Goal: Information Seeking & Learning: Learn about a topic

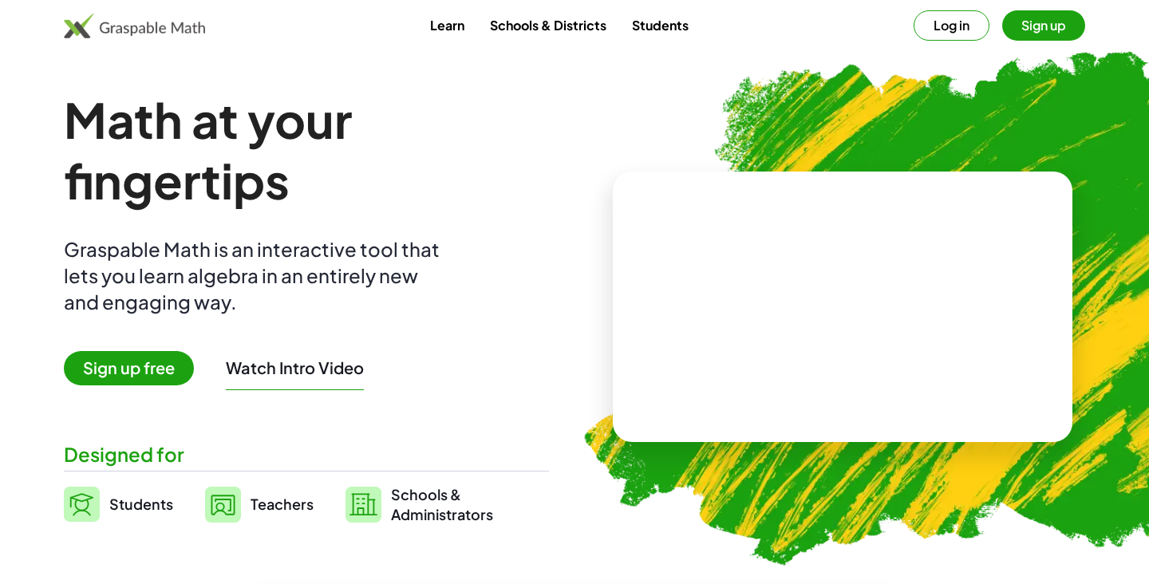
click at [936, 27] on button "Log in" at bounding box center [952, 25] width 76 height 30
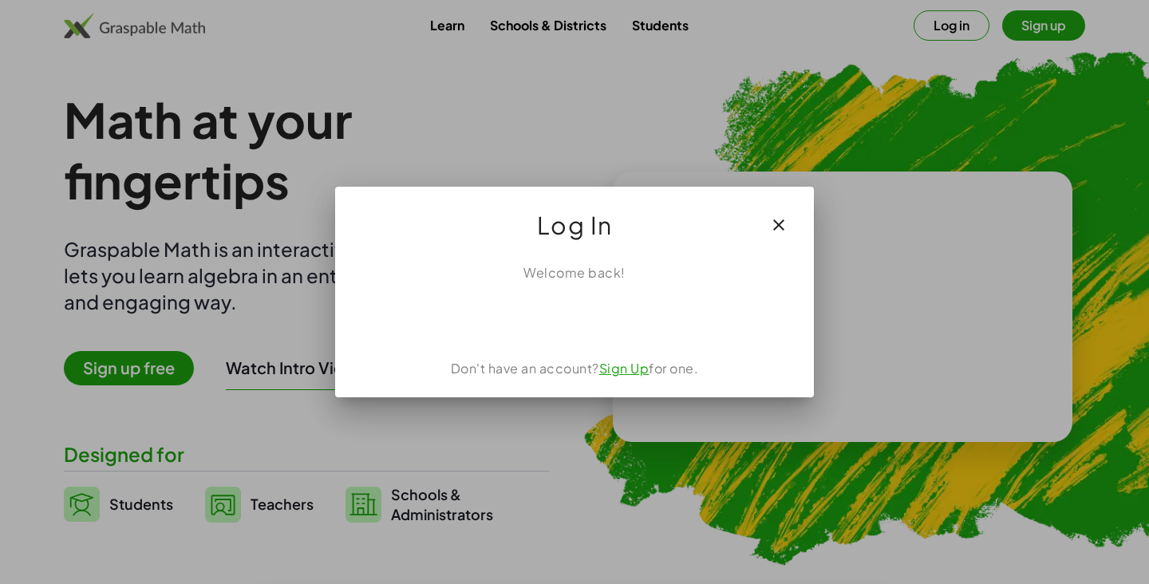
click at [627, 333] on div "Sign in with Google. Opens in new tab" at bounding box center [574, 317] width 147 height 35
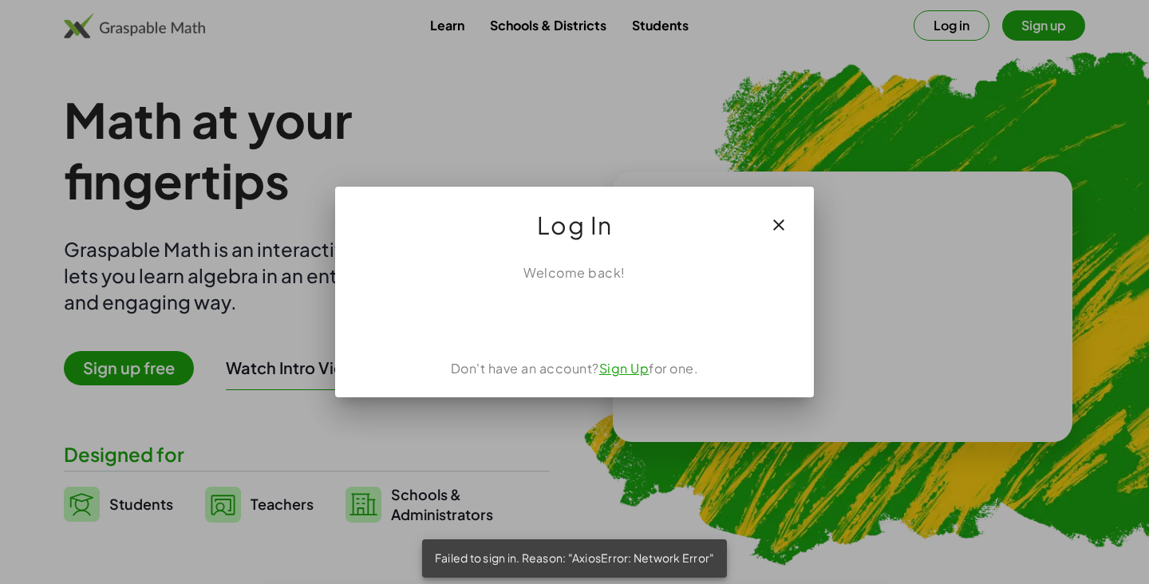
click at [579, 317] on div "Sign in with Google. Opens in new tab" at bounding box center [574, 317] width 147 height 35
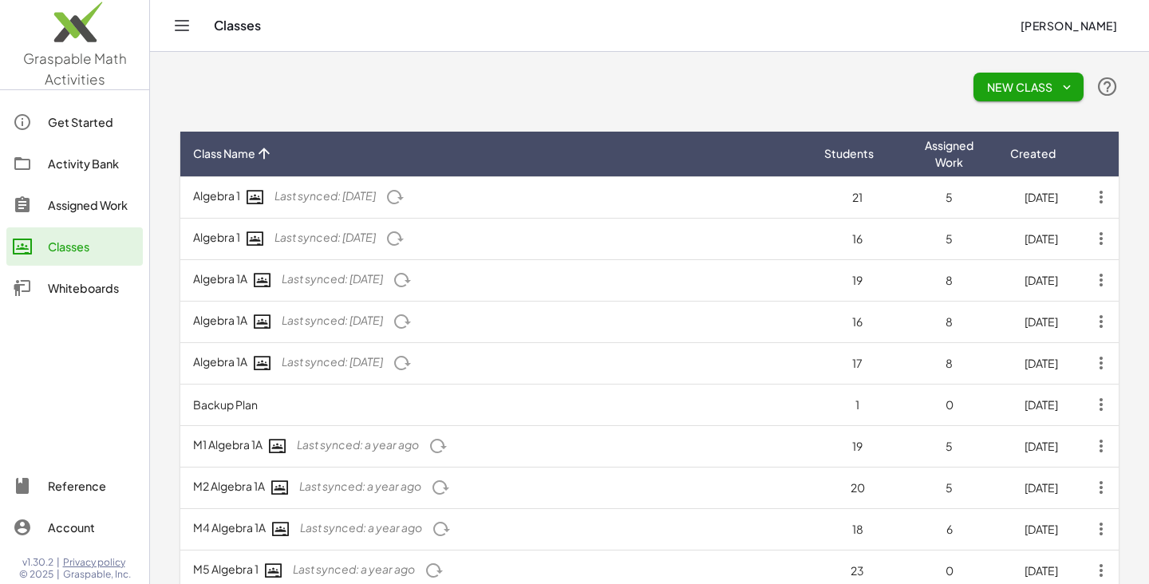
click at [58, 165] on div "Activity Bank" at bounding box center [92, 163] width 89 height 19
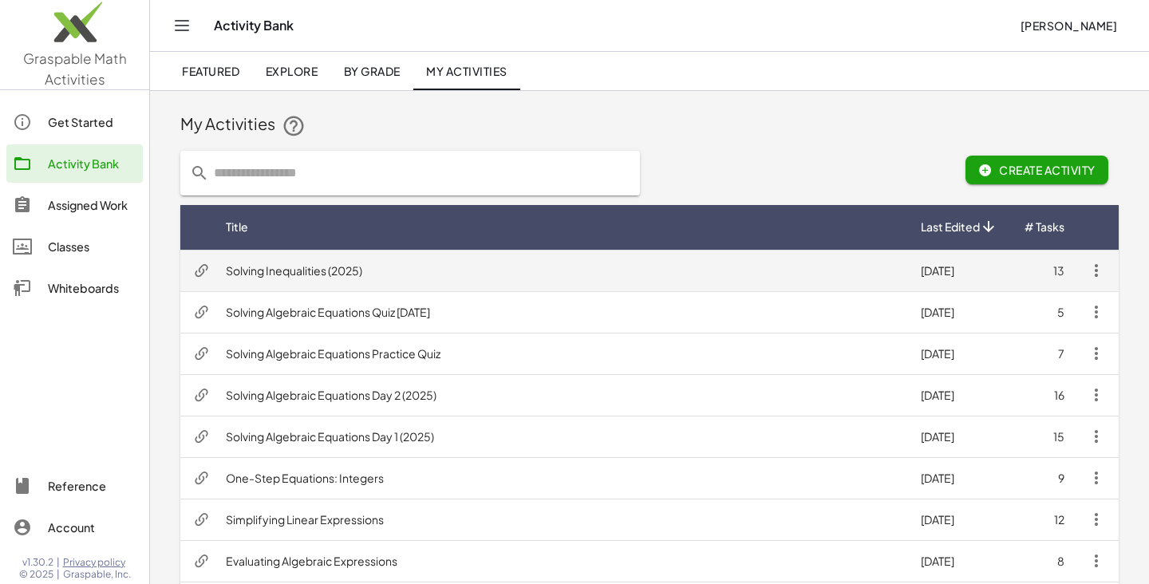
click at [368, 280] on td "Solving Inequalities (2025)" at bounding box center [560, 271] width 695 height 42
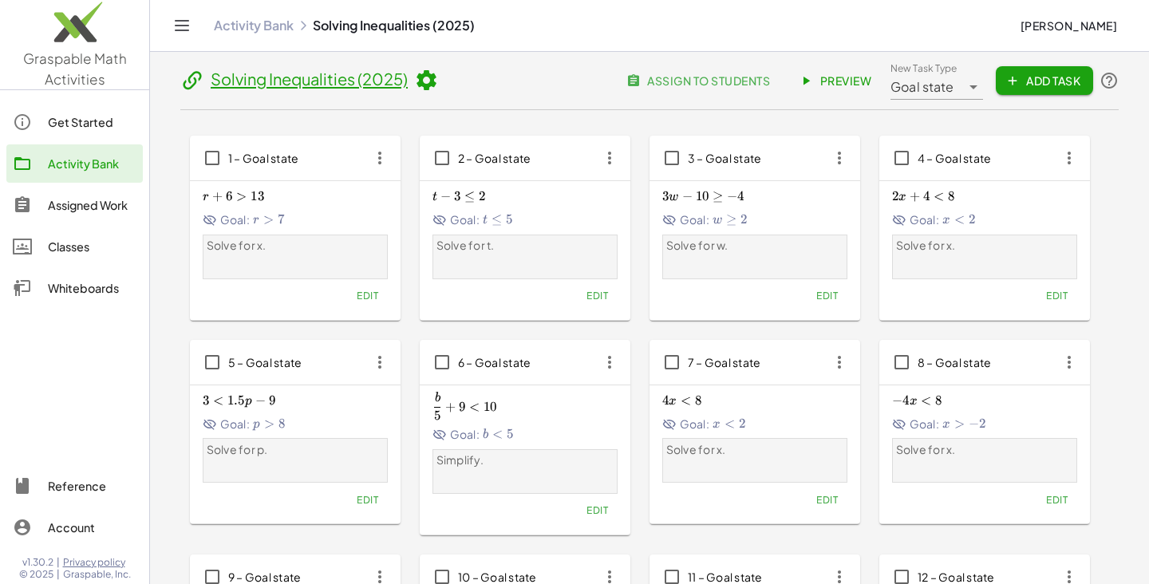
click at [833, 77] on span "Preview" at bounding box center [836, 80] width 69 height 14
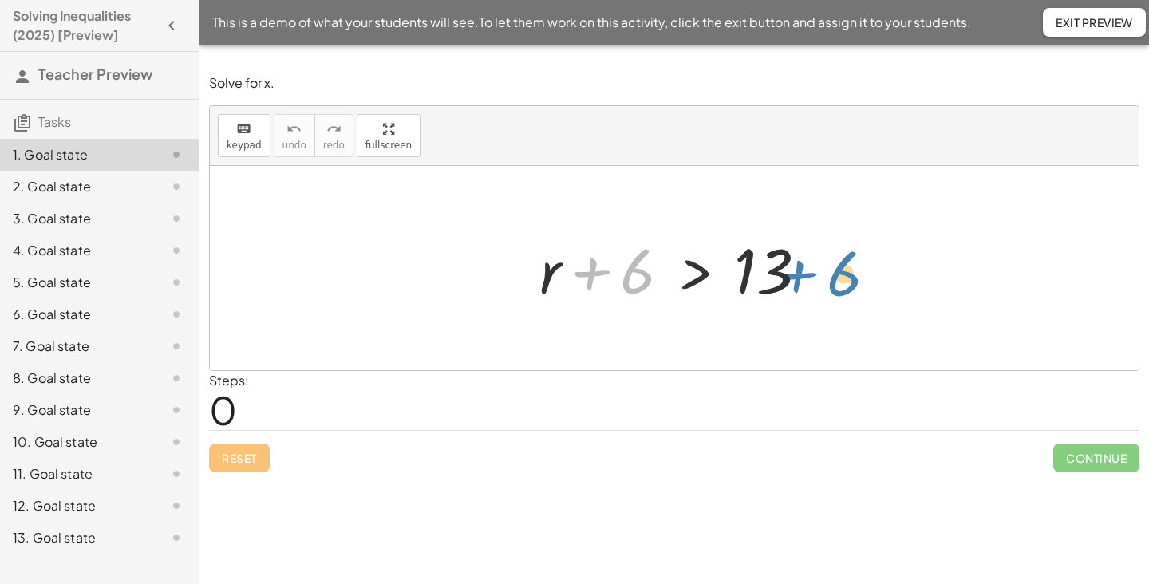
drag, startPoint x: 591, startPoint y: 267, endPoint x: 786, endPoint y: 267, distance: 194.7
click at [786, 267] on div at bounding box center [680, 268] width 297 height 82
click at [699, 280] on div at bounding box center [680, 268] width 297 height 82
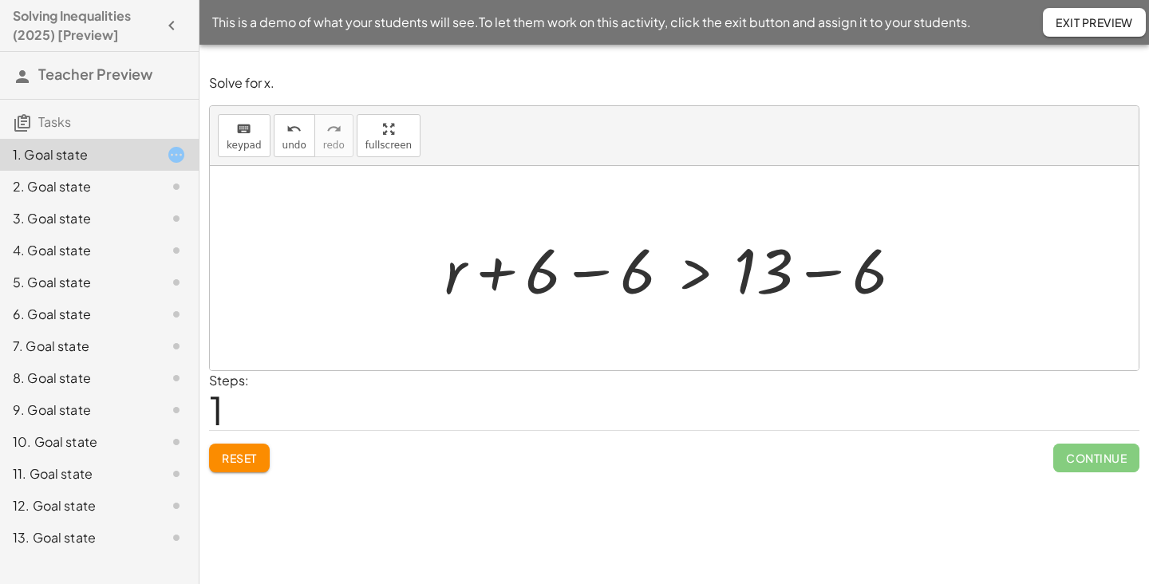
click at [598, 257] on div at bounding box center [681, 268] width 488 height 82
click at [827, 267] on div at bounding box center [775, 268] width 297 height 82
